Goal: Check status: Check status

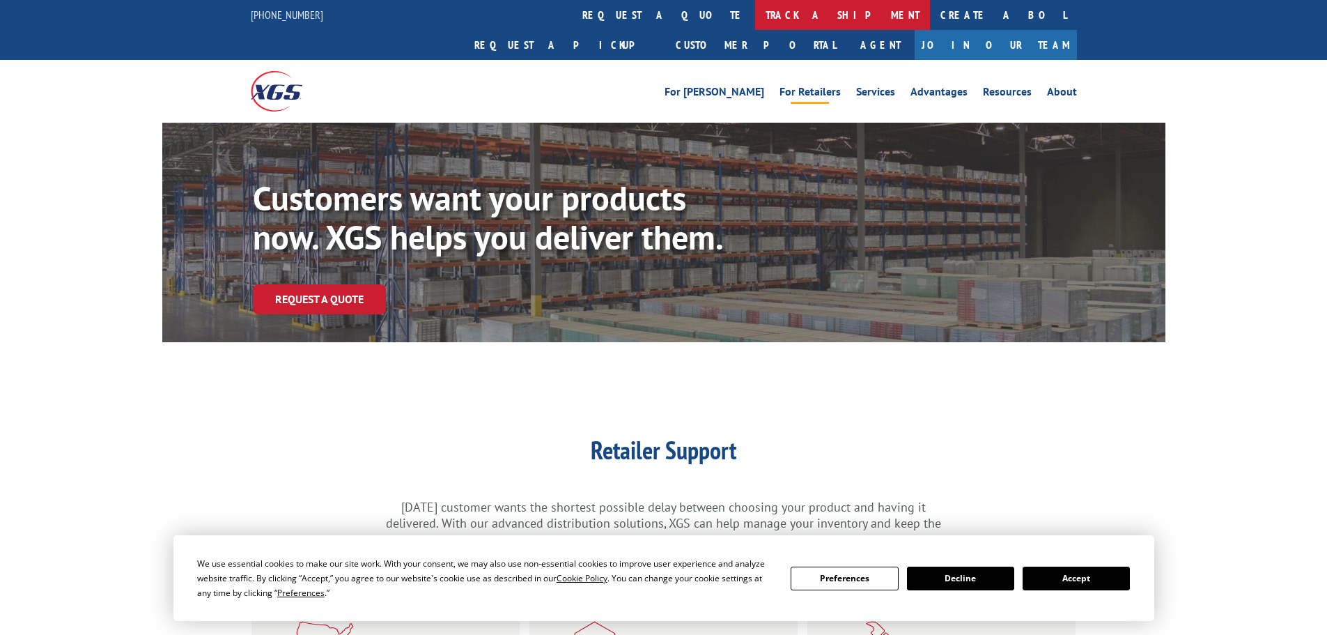
click at [755, 15] on link "track a shipment" at bounding box center [842, 15] width 175 height 30
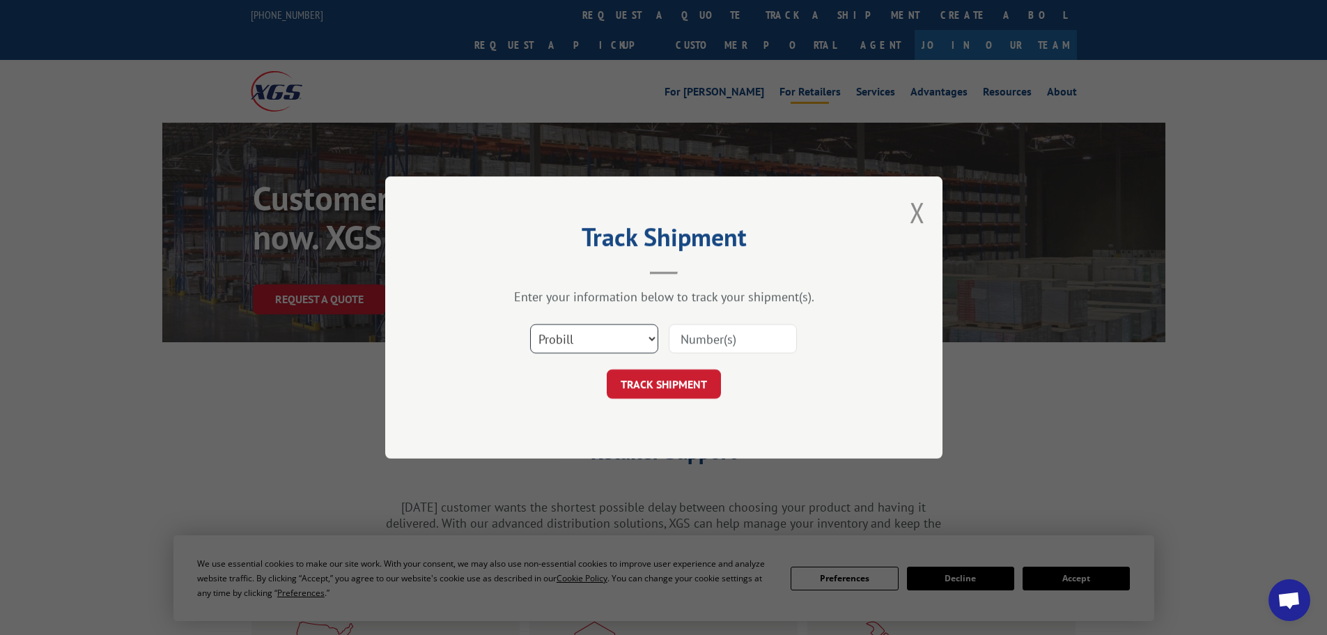
drag, startPoint x: 594, startPoint y: 339, endPoint x: 596, endPoint y: 352, distance: 13.4
click at [596, 342] on select "Select category... Probill BOL PO" at bounding box center [594, 338] width 128 height 29
select select "po"
click at [530, 324] on select "Select category... Probill BOL PO" at bounding box center [594, 338] width 128 height 29
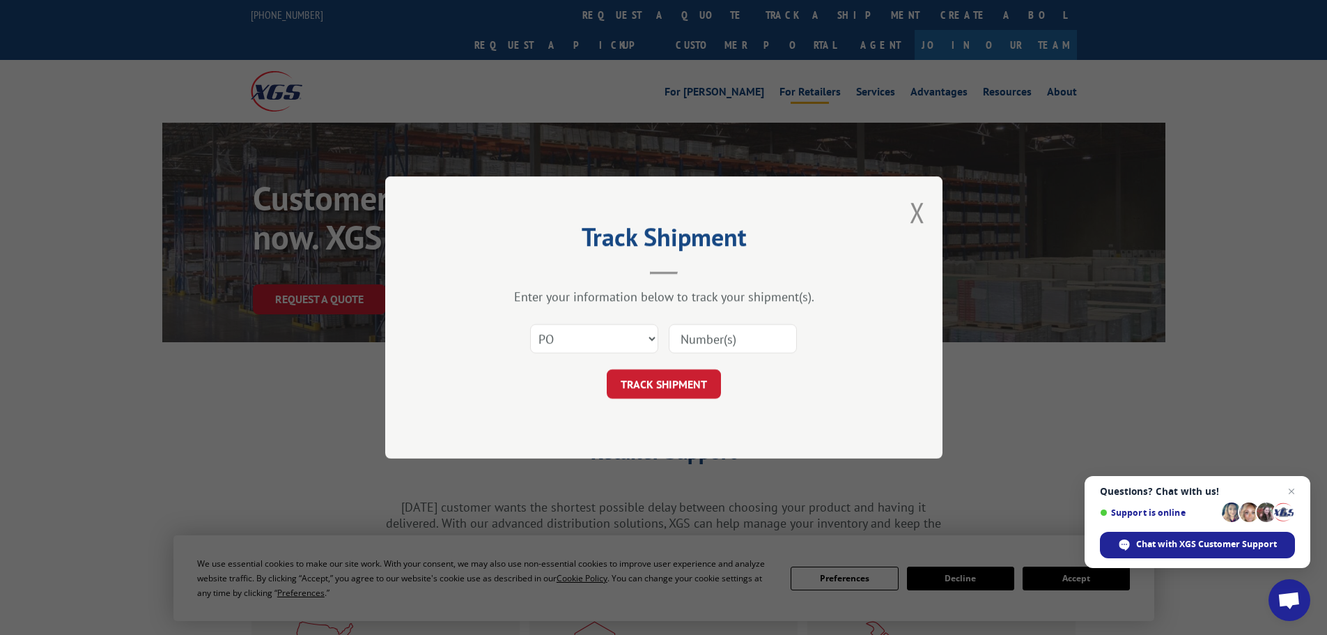
click at [682, 343] on input at bounding box center [733, 338] width 128 height 29
paste input "04529926"
type input "04529926"
click at [645, 389] on button "TRACK SHIPMENT" at bounding box center [664, 383] width 114 height 29
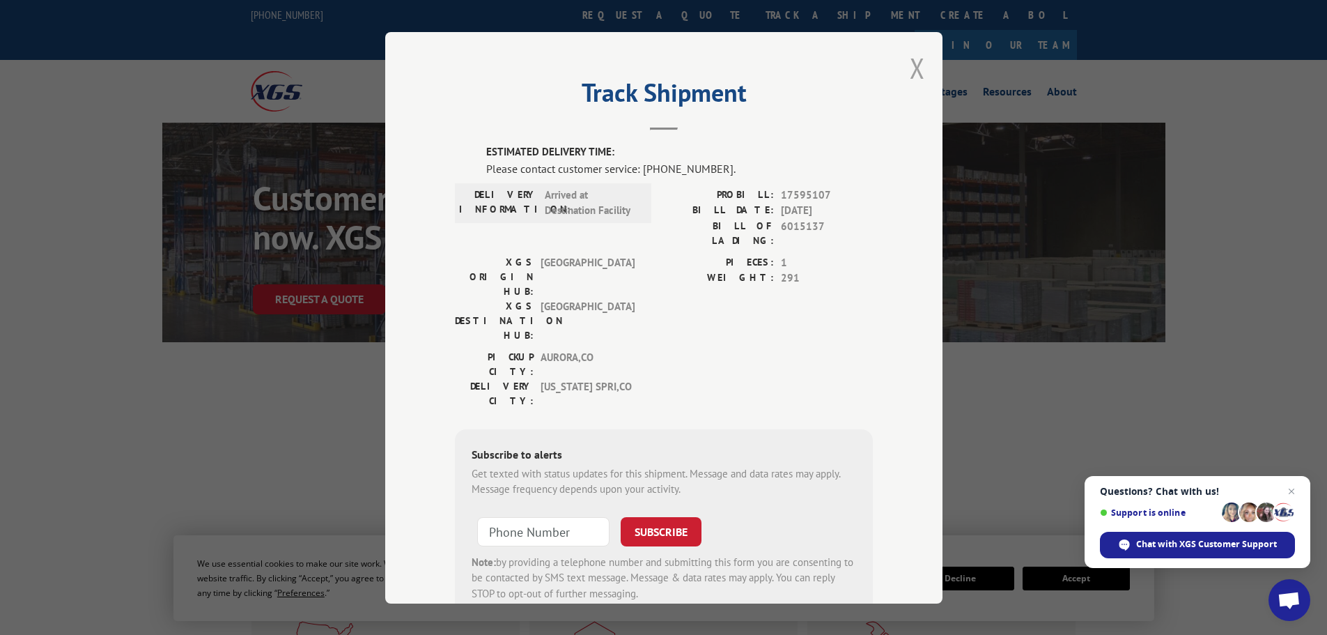
click at [911, 67] on button "Close modal" at bounding box center [917, 67] width 15 height 37
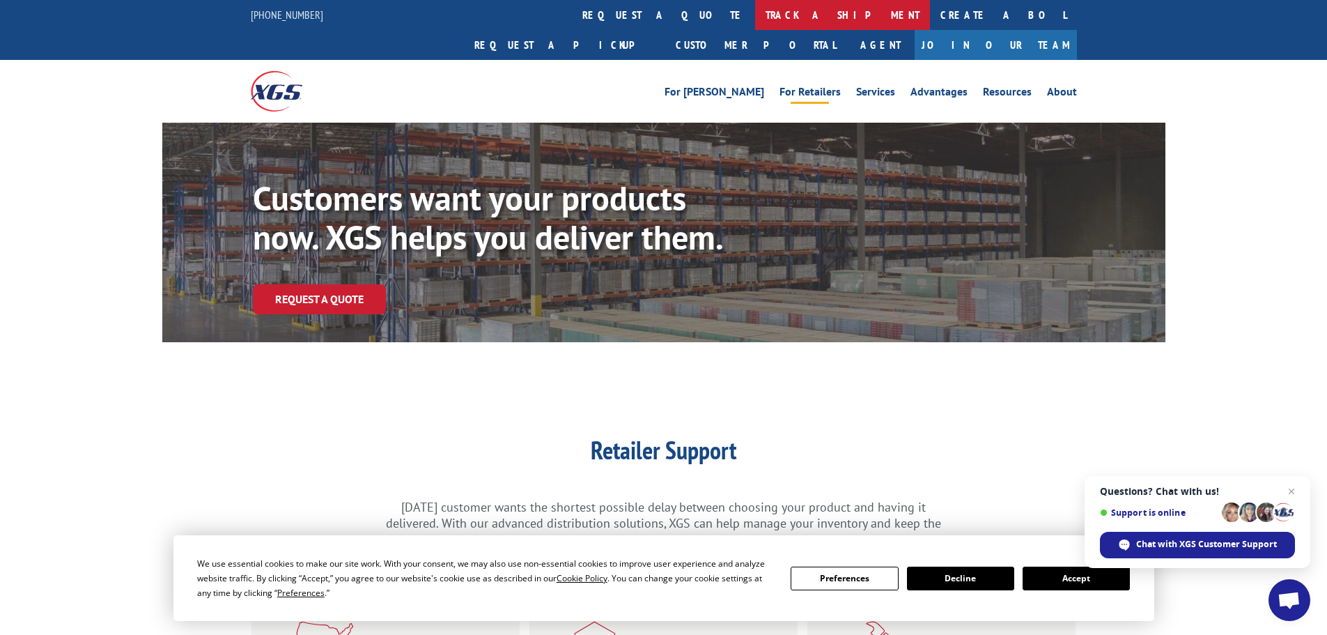
drag, startPoint x: 624, startPoint y: 19, endPoint x: 610, endPoint y: 33, distance: 19.7
click at [755, 20] on link "track a shipment" at bounding box center [842, 15] width 175 height 30
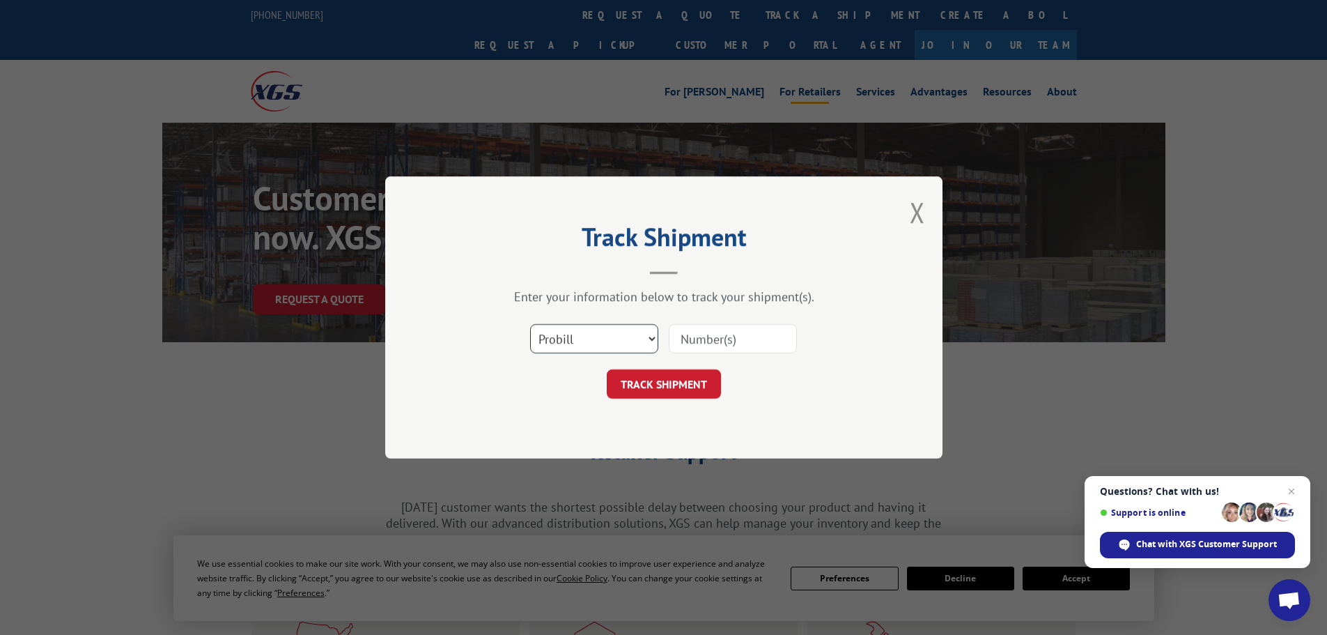
click at [589, 336] on select "Select category... Probill BOL PO" at bounding box center [594, 338] width 128 height 29
select select "po"
click at [530, 324] on select "Select category... Probill BOL PO" at bounding box center [594, 338] width 128 height 29
click at [730, 341] on input at bounding box center [733, 338] width 128 height 29
paste input "04529926"
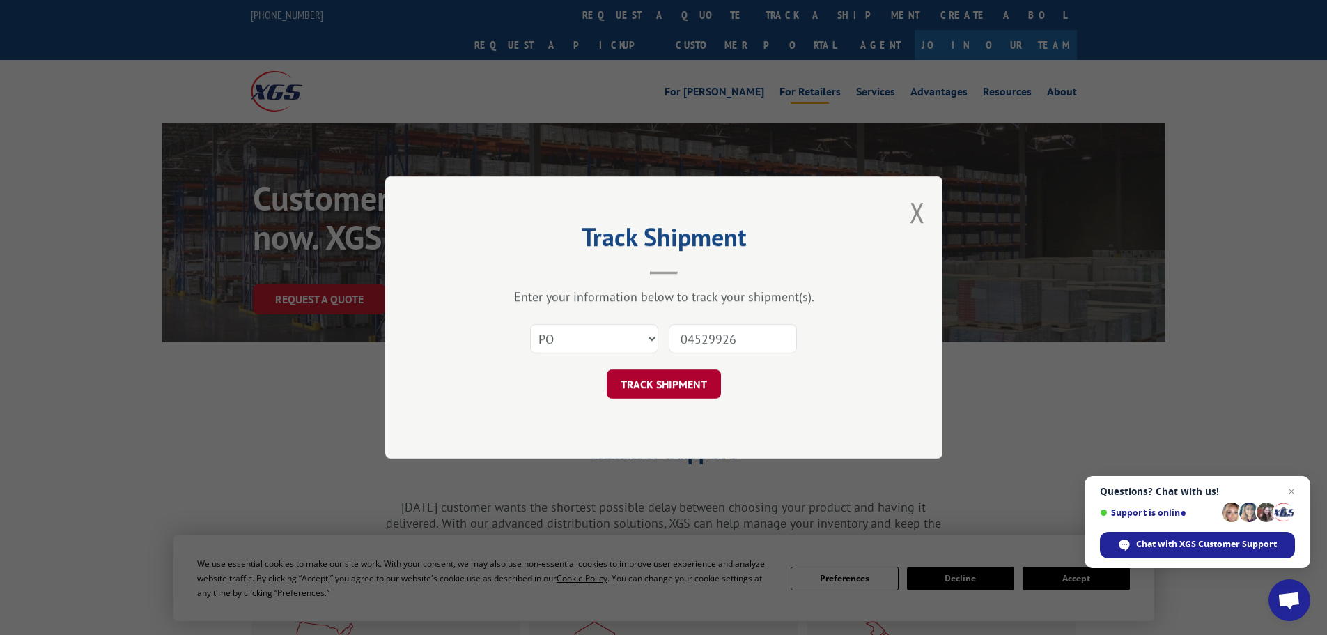
type input "04529926"
click at [654, 381] on button "TRACK SHIPMENT" at bounding box center [664, 383] width 114 height 29
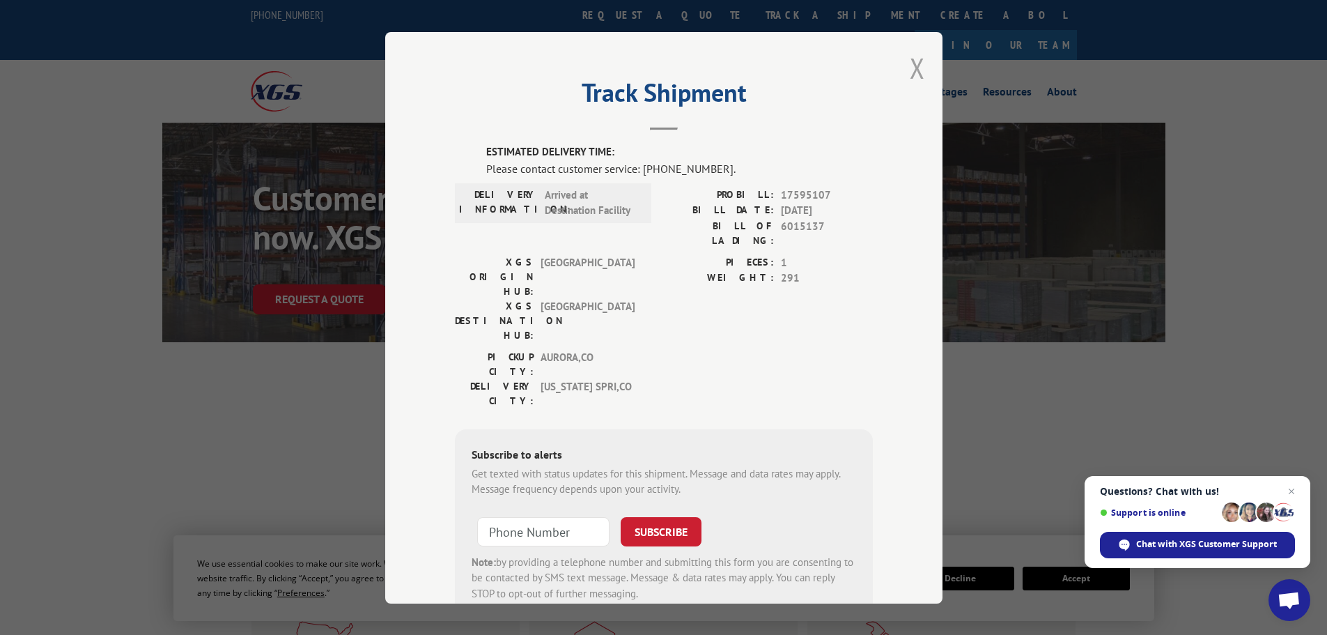
click at [916, 68] on button "Close modal" at bounding box center [917, 67] width 15 height 37
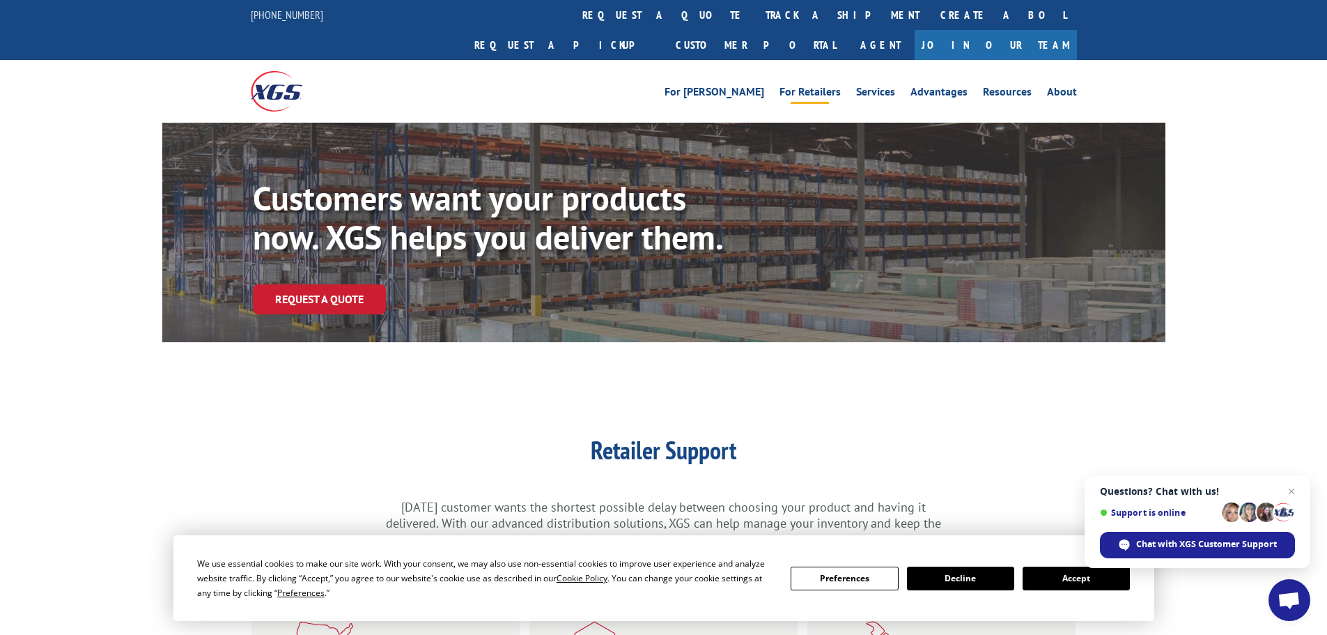
click at [1081, 579] on button "Accept" at bounding box center [1076, 578] width 107 height 24
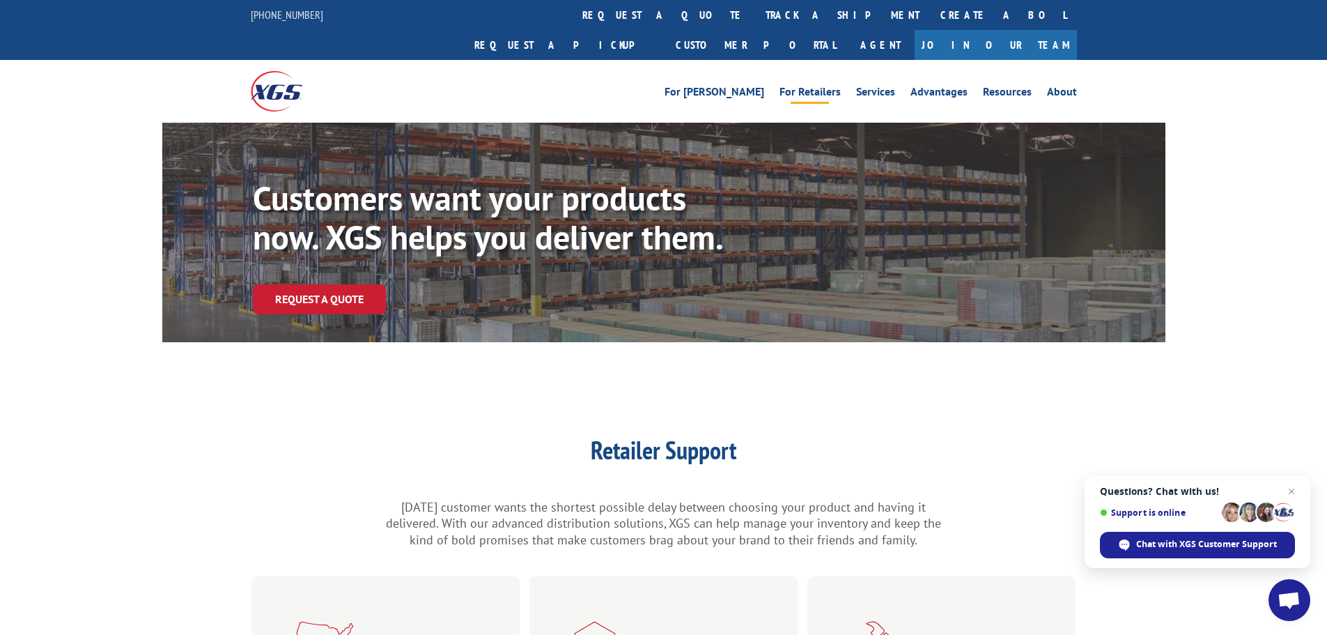
click at [1290, 489] on span "Close chat" at bounding box center [1291, 491] width 17 height 17
